Goal: Task Accomplishment & Management: Manage account settings

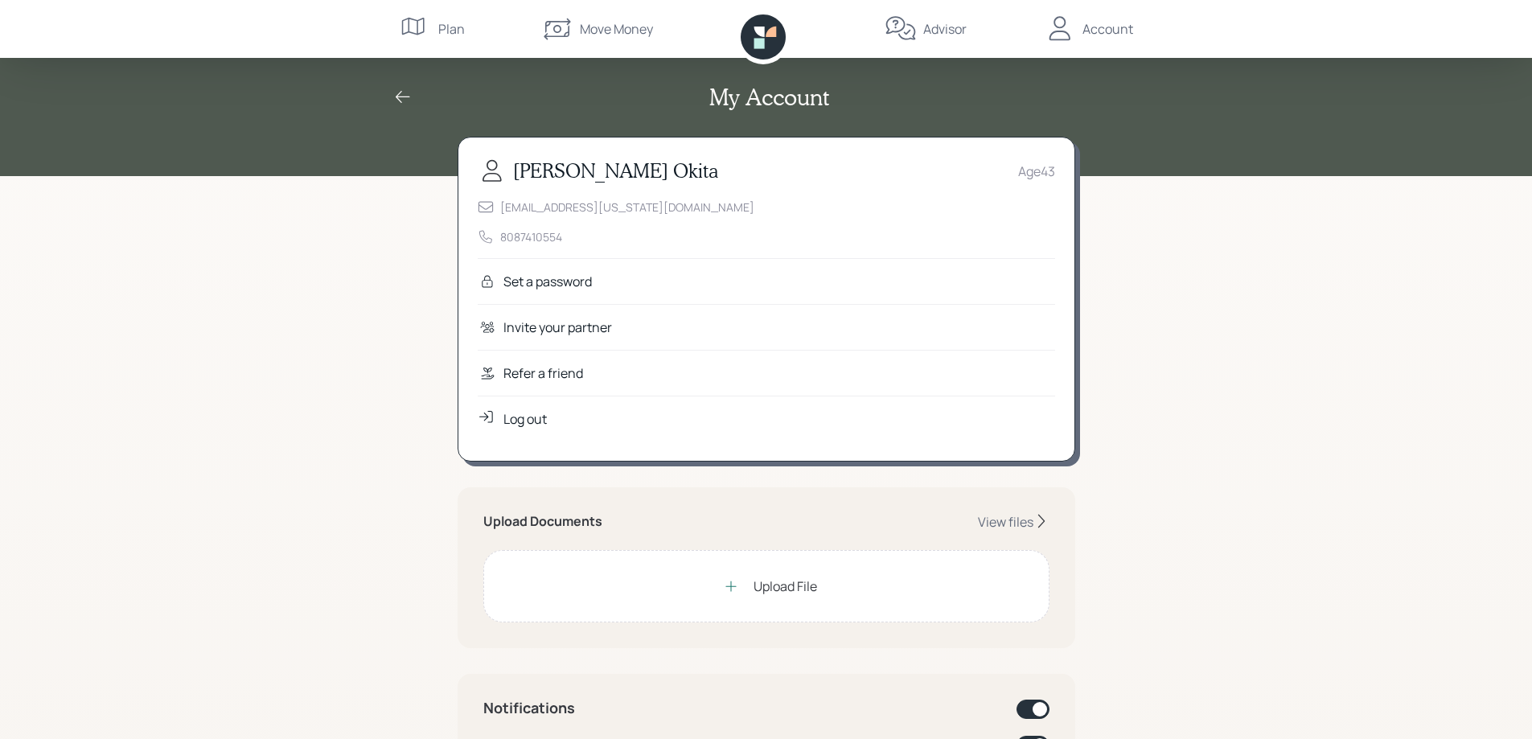
click at [602, 25] on div "Move Money" at bounding box center [616, 28] width 73 height 19
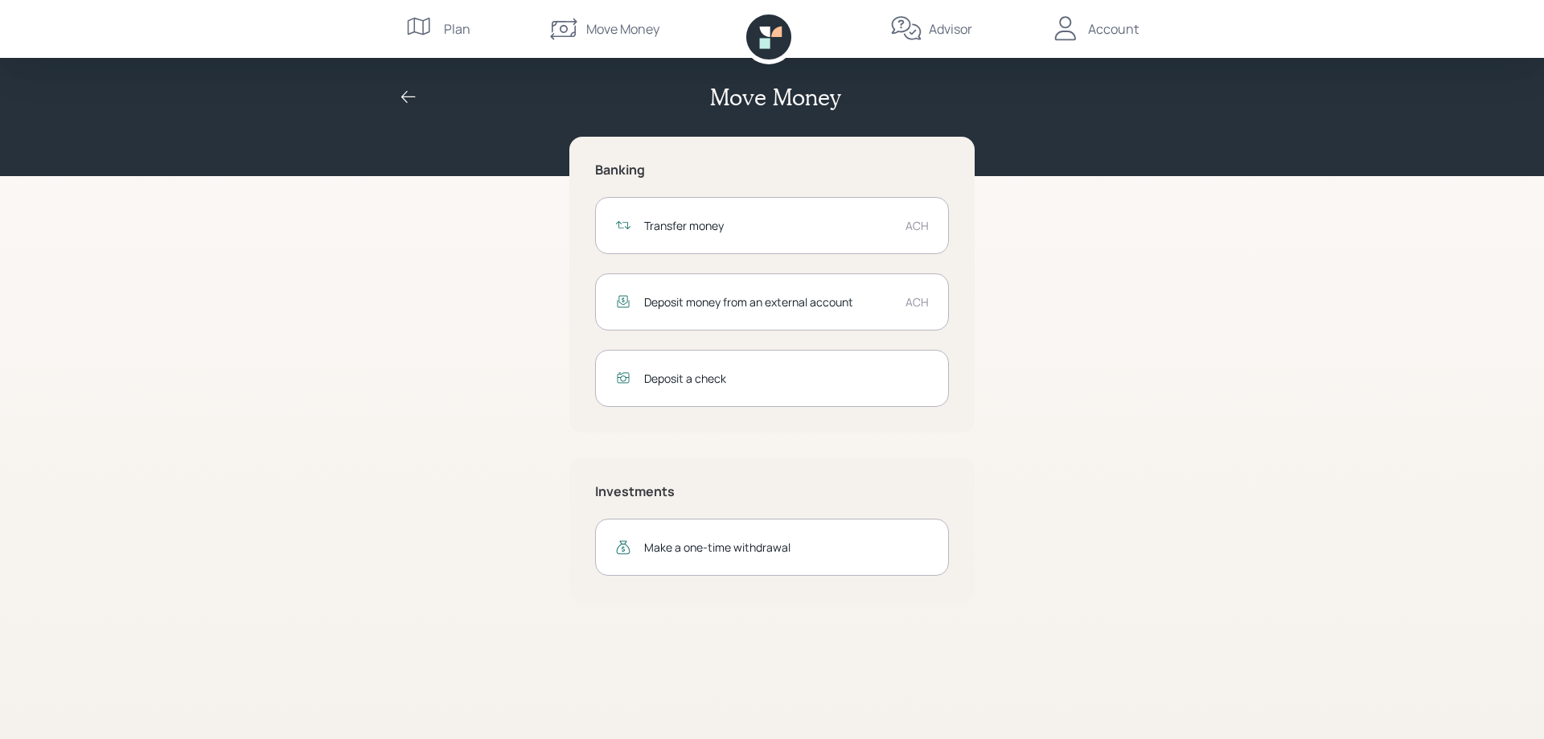
click at [1115, 28] on div "Account" at bounding box center [1113, 28] width 51 height 19
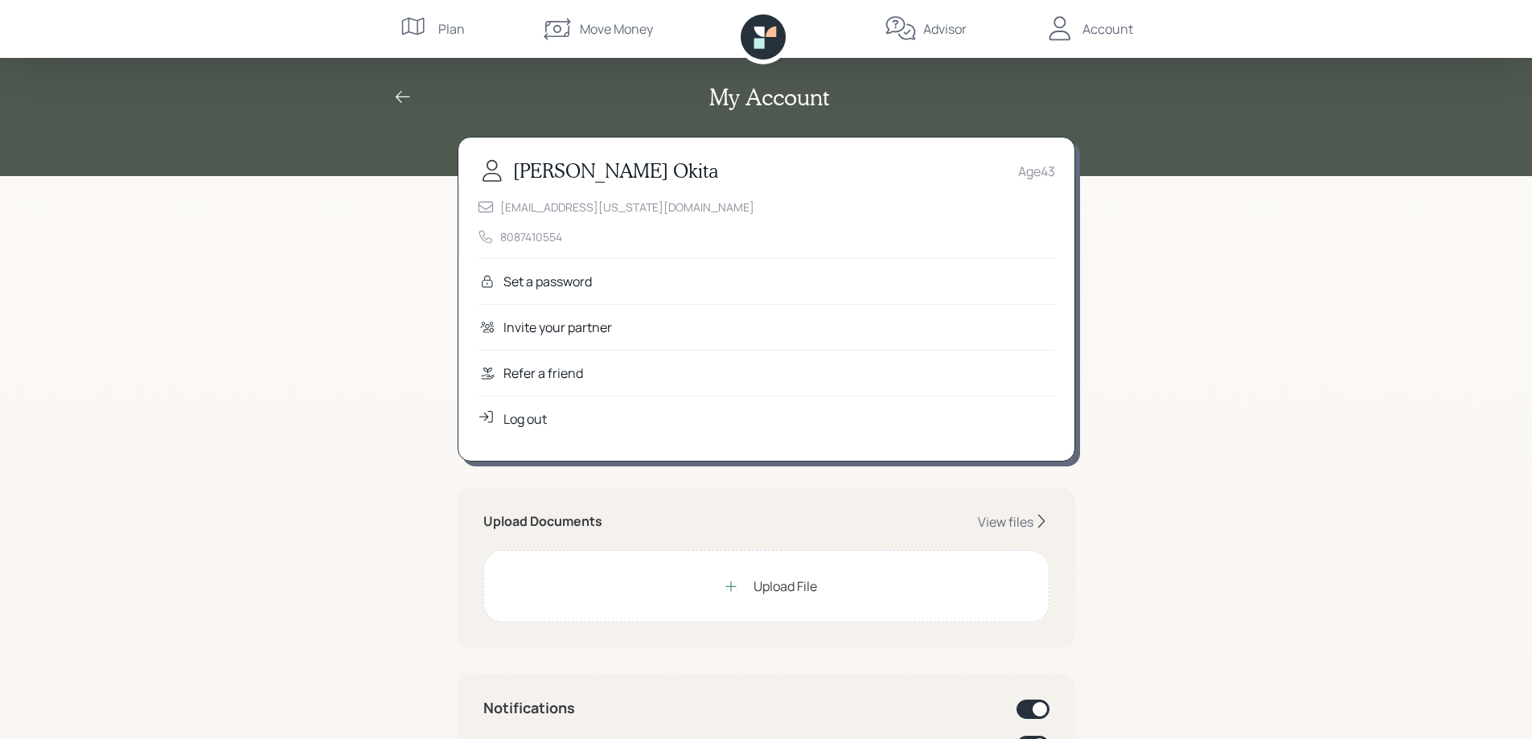
click at [505, 415] on div "Log out" at bounding box center [524, 418] width 43 height 19
